Goal: Check status: Check status

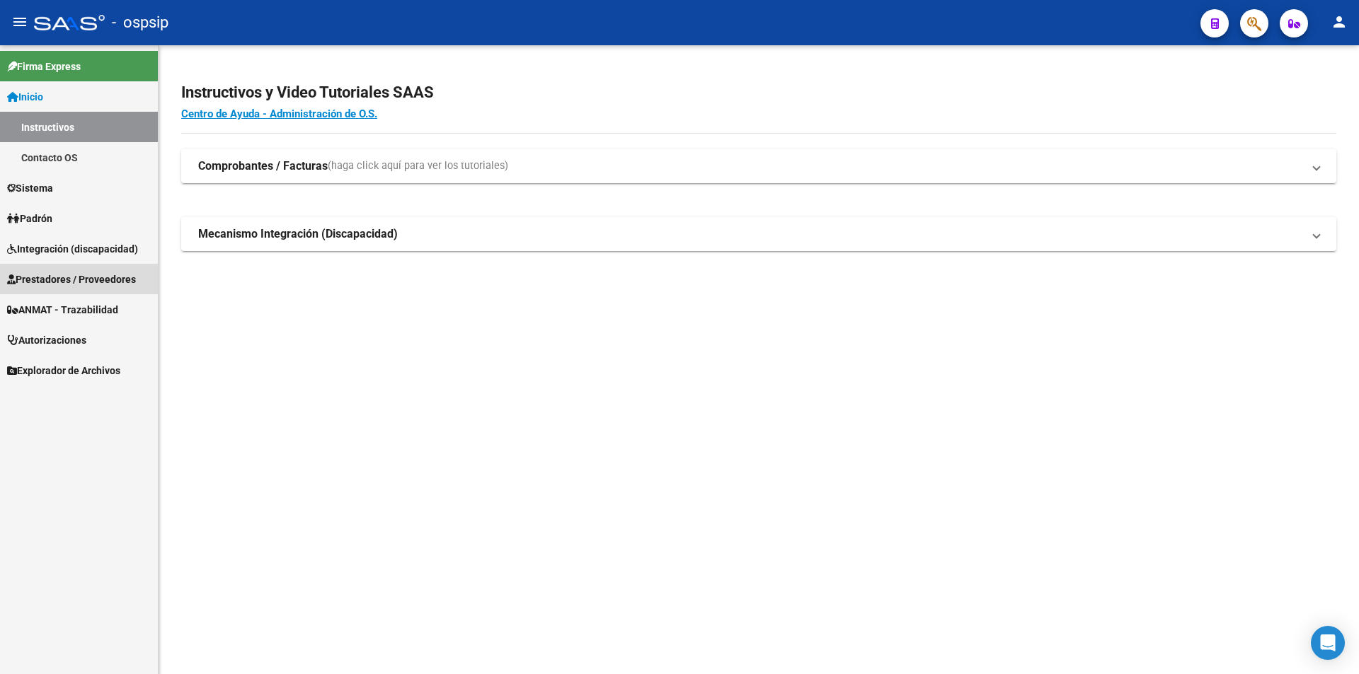
click at [59, 280] on span "Prestadores / Proveedores" at bounding box center [71, 280] width 129 height 16
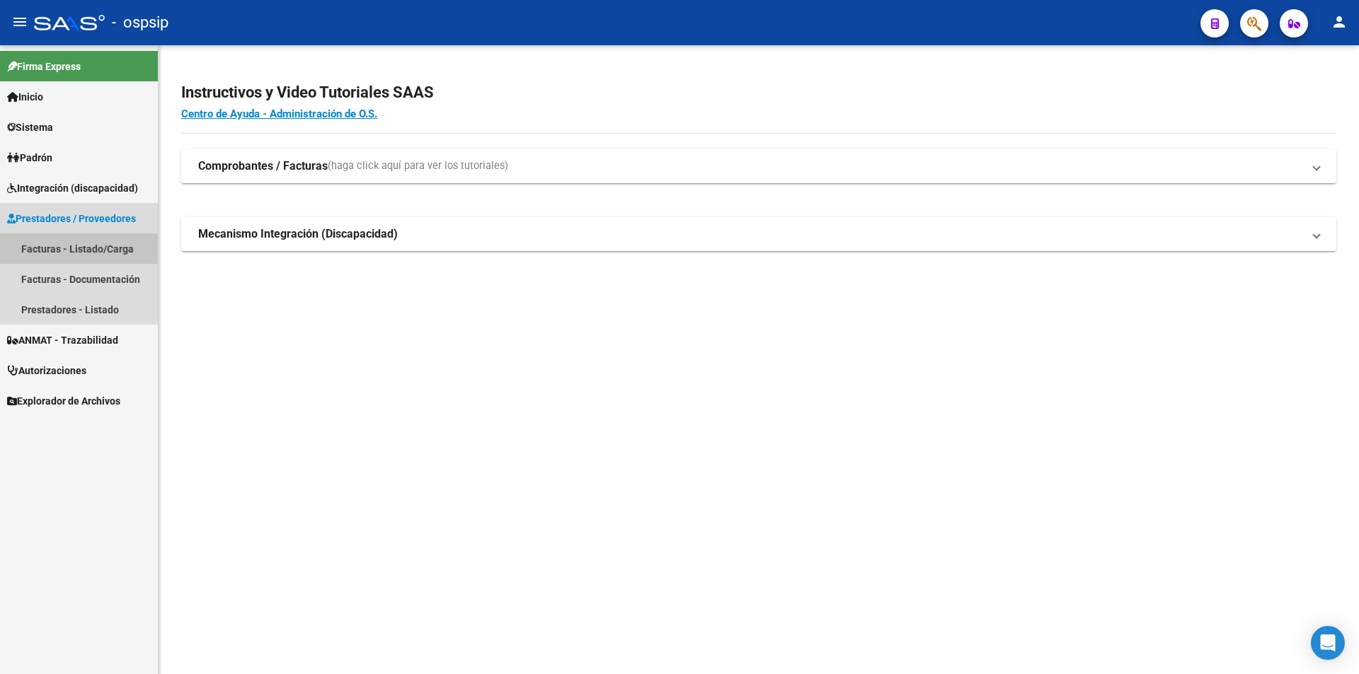
click at [74, 253] on link "Facturas - Listado/Carga" at bounding box center [79, 249] width 158 height 30
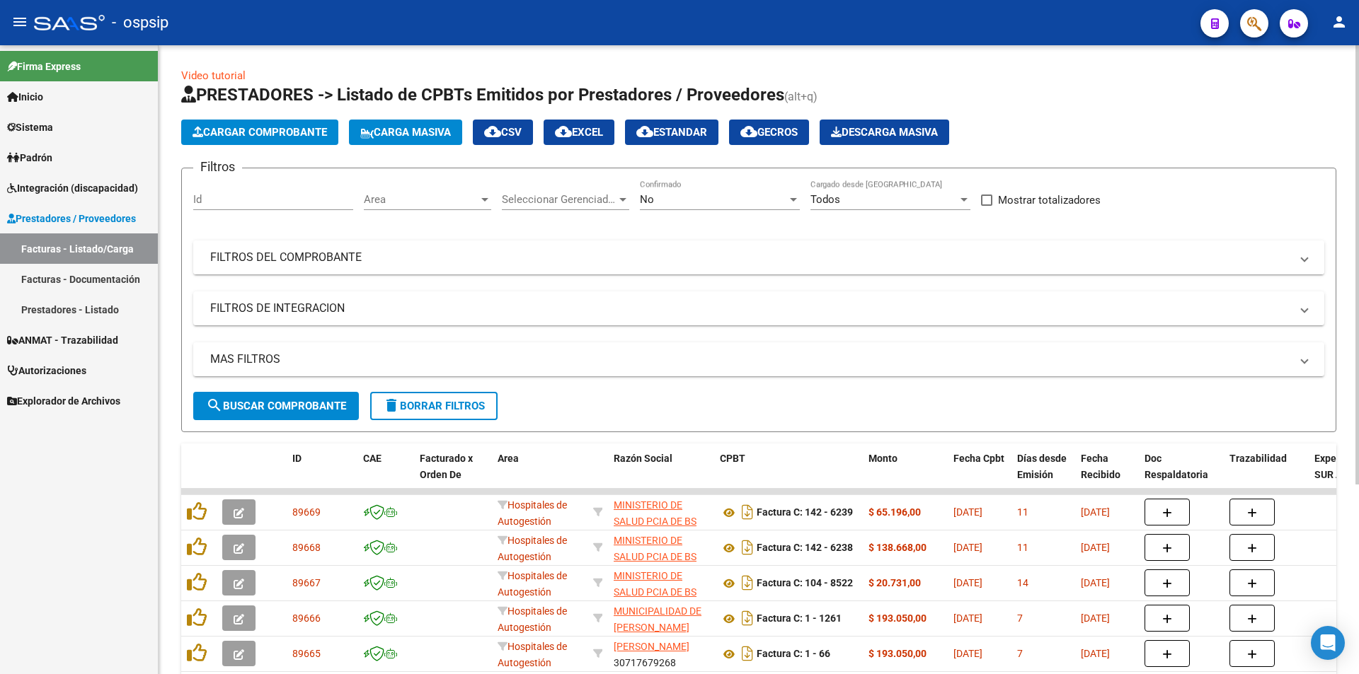
click at [345, 260] on mat-panel-title "FILTROS DEL COMPROBANTE" at bounding box center [750, 258] width 1080 height 16
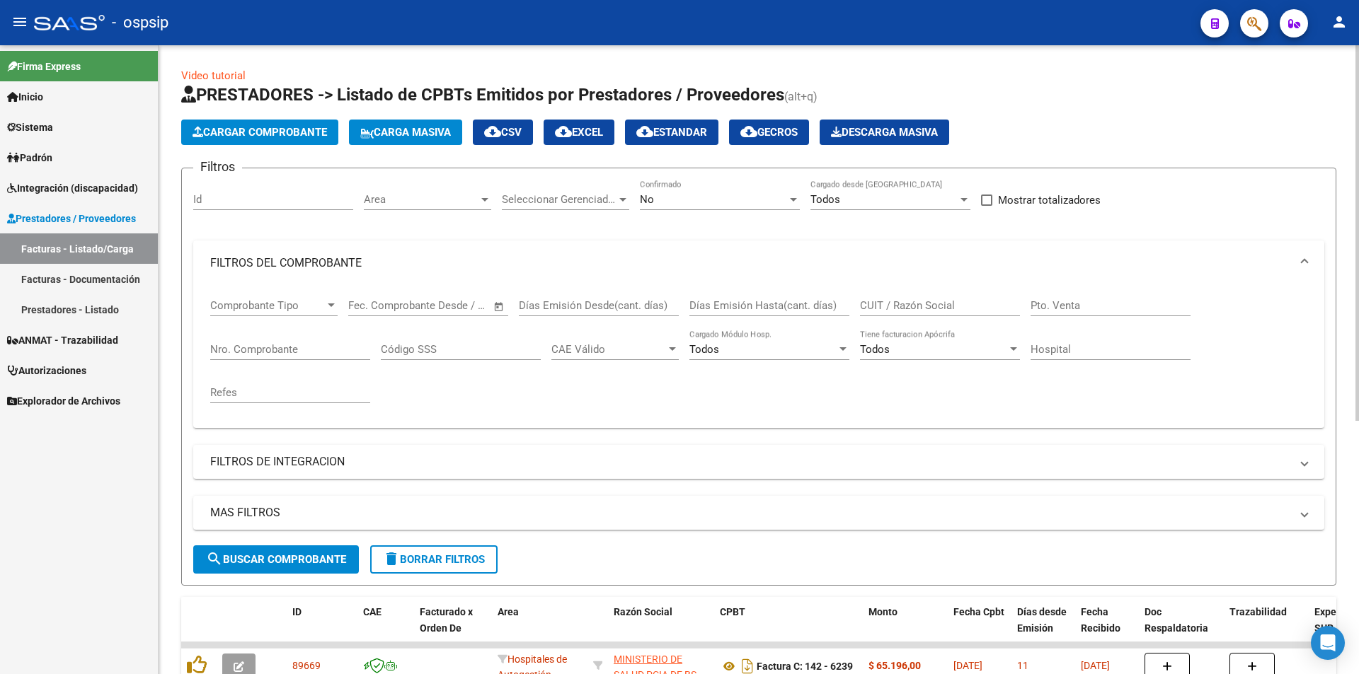
click at [916, 311] on input "CUIT / Razón Social" at bounding box center [940, 305] width 160 height 13
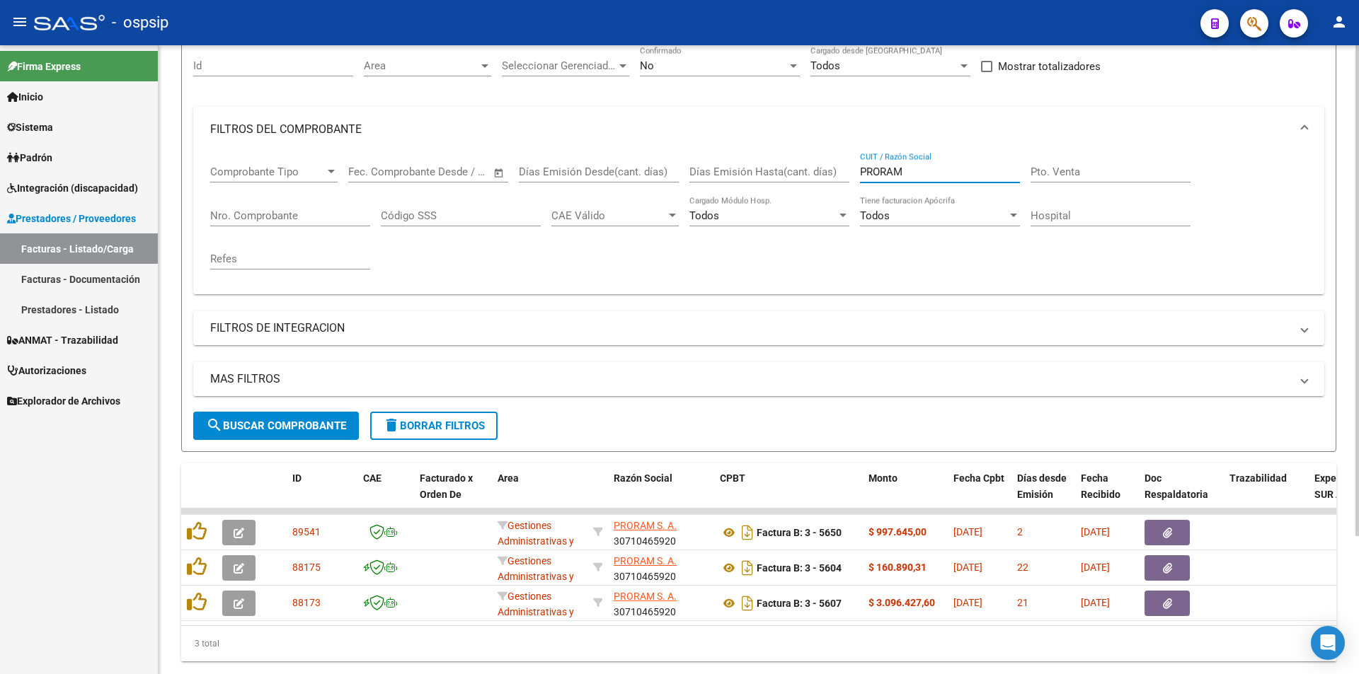
scroll to position [142, 0]
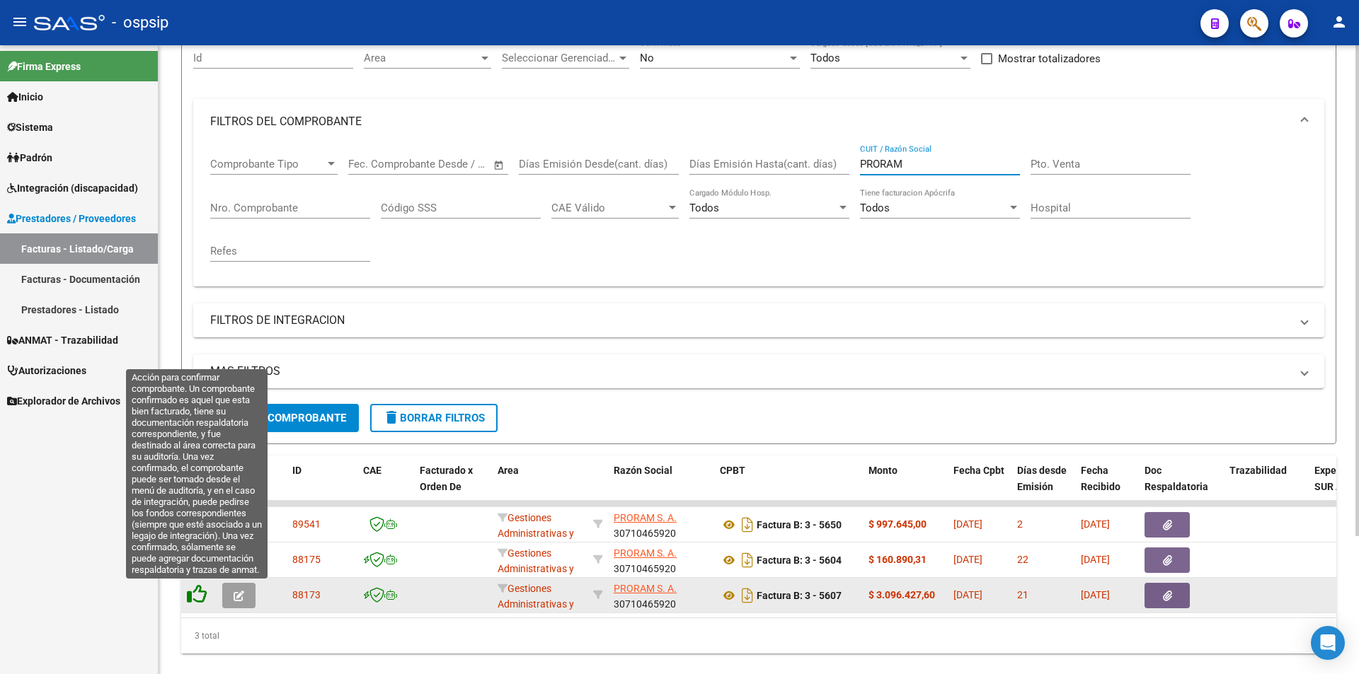
type input "PRORAM"
click at [202, 595] on icon at bounding box center [197, 595] width 20 height 20
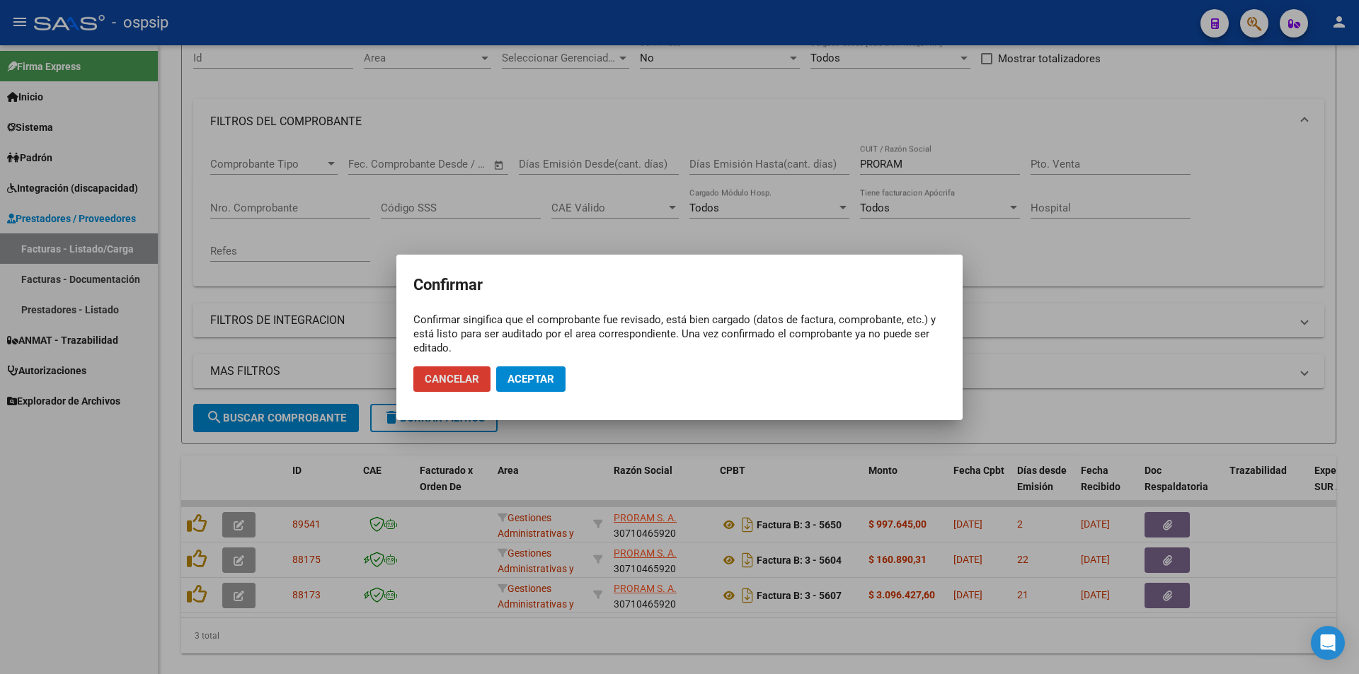
click at [534, 378] on span "Aceptar" at bounding box center [530, 379] width 47 height 13
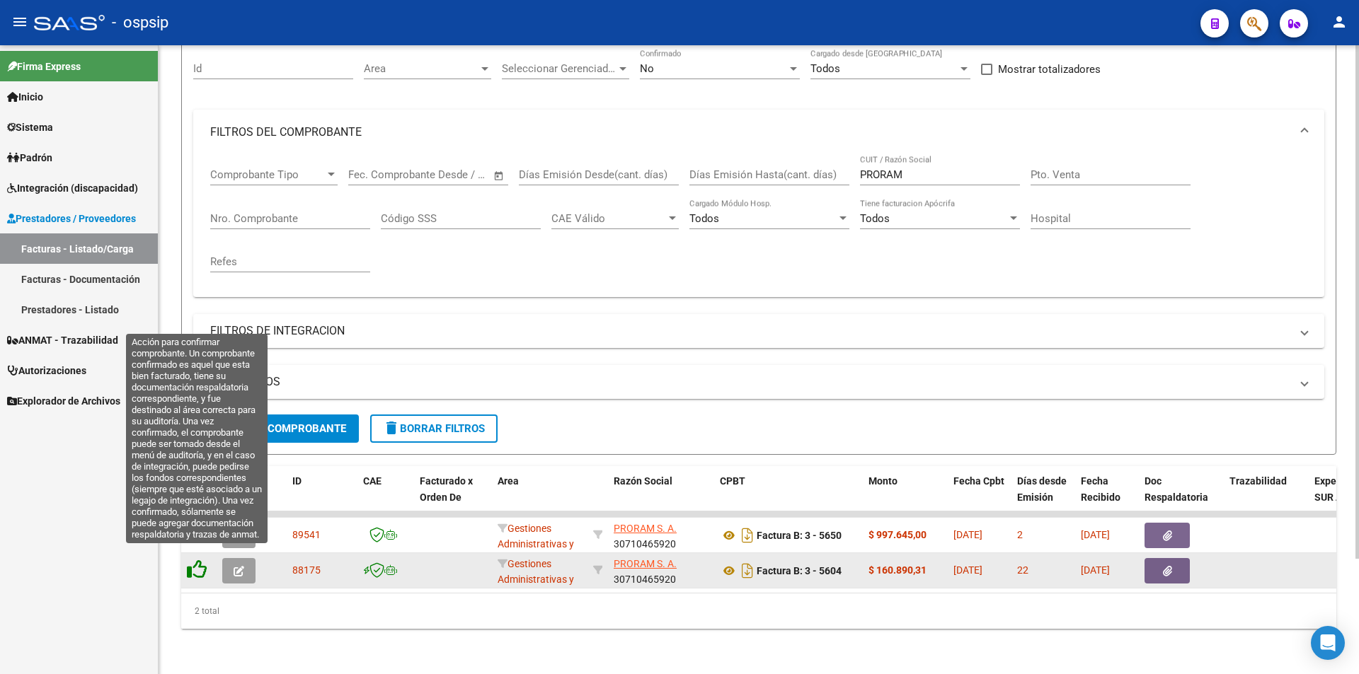
click at [197, 565] on icon at bounding box center [197, 570] width 20 height 20
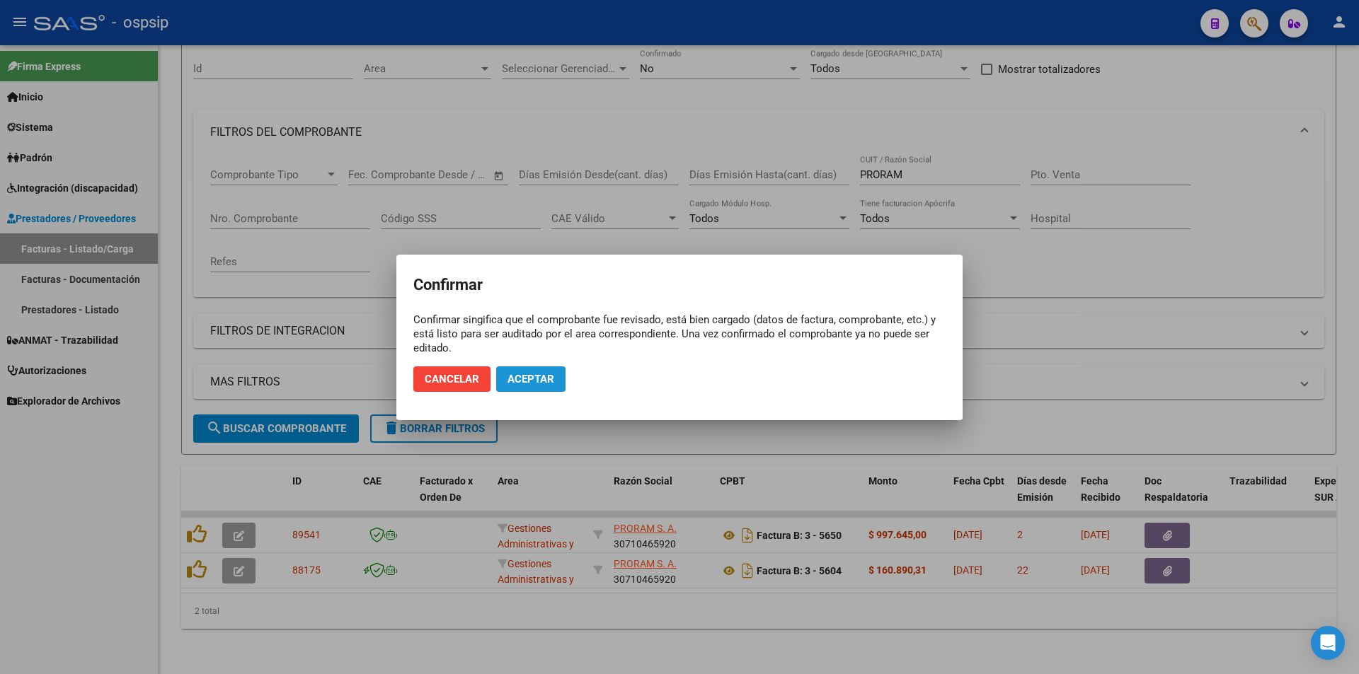
click at [527, 380] on span "Aceptar" at bounding box center [530, 379] width 47 height 13
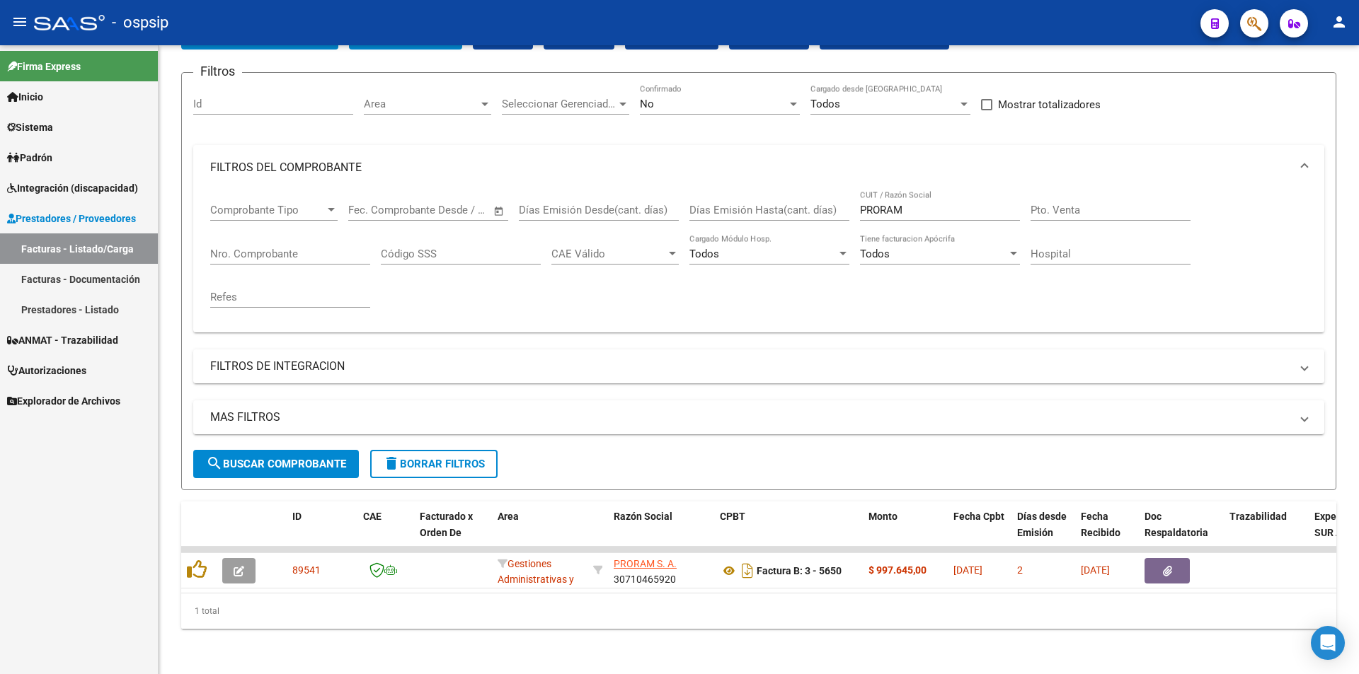
scroll to position [106, 0]
